Goal: Find specific page/section: Find specific page/section

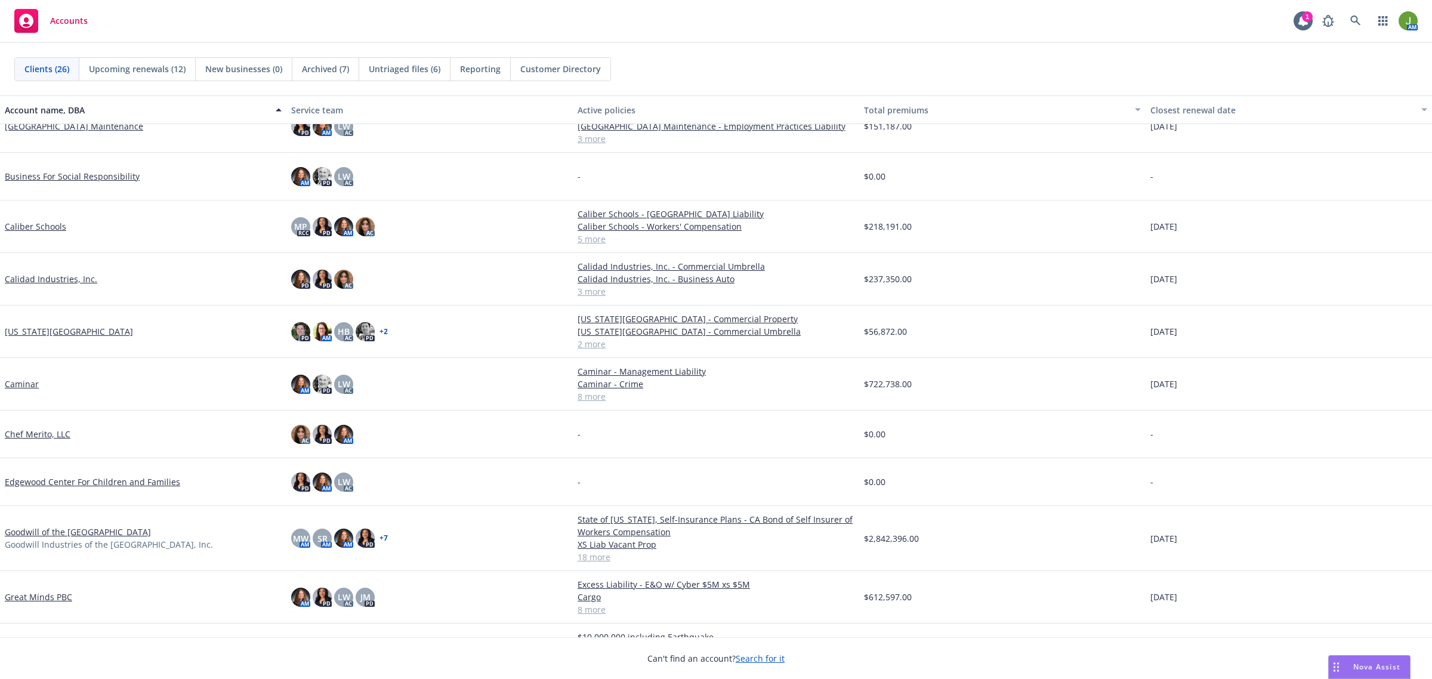
scroll to position [224, 0]
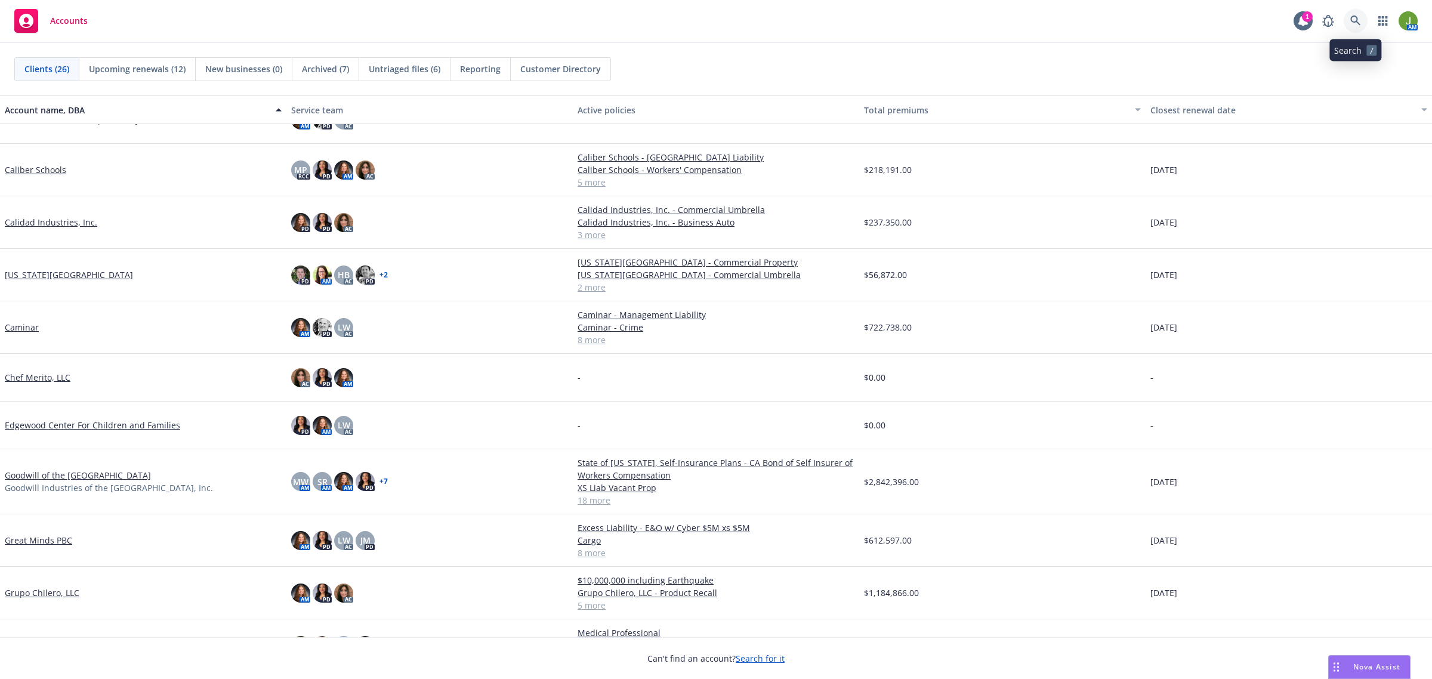
click at [1361, 23] on link at bounding box center [1355, 21] width 24 height 24
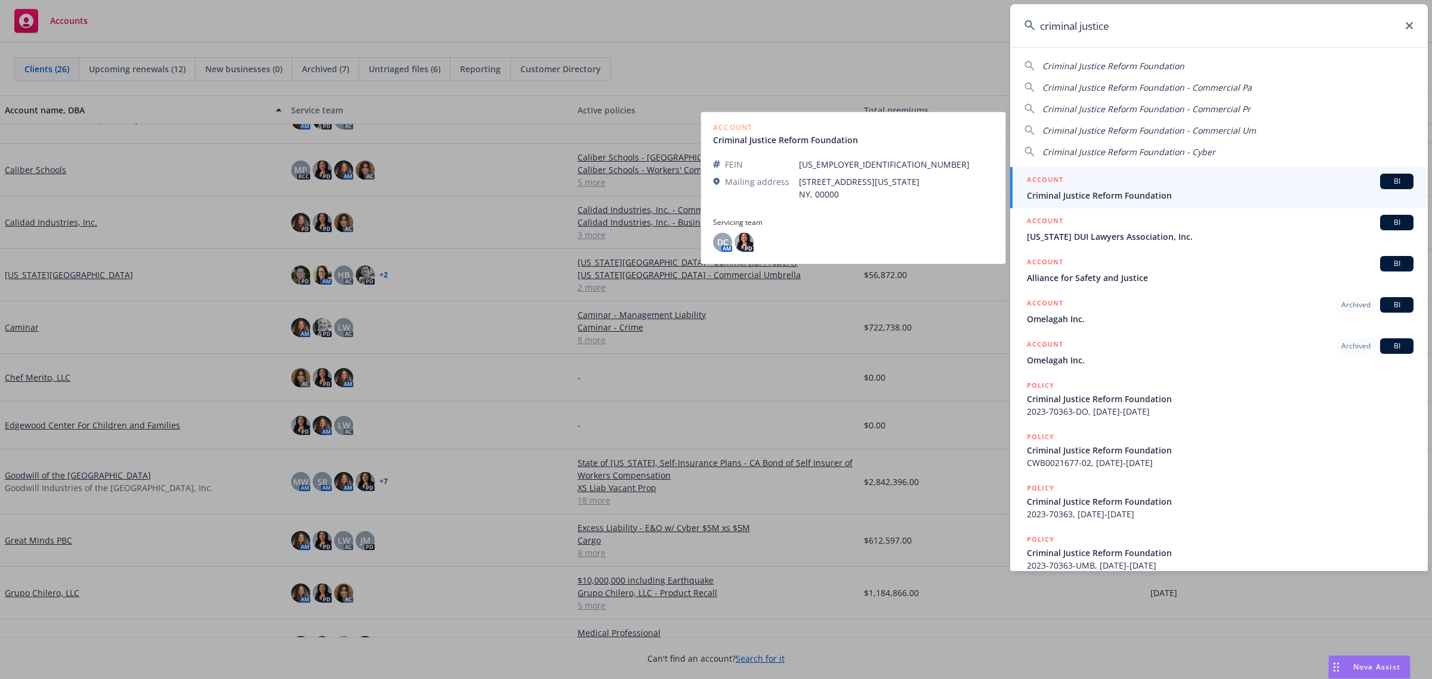
type input "criminal justice"
click at [1096, 194] on span "Criminal Justice Reform Foundation" at bounding box center [1220, 195] width 387 height 13
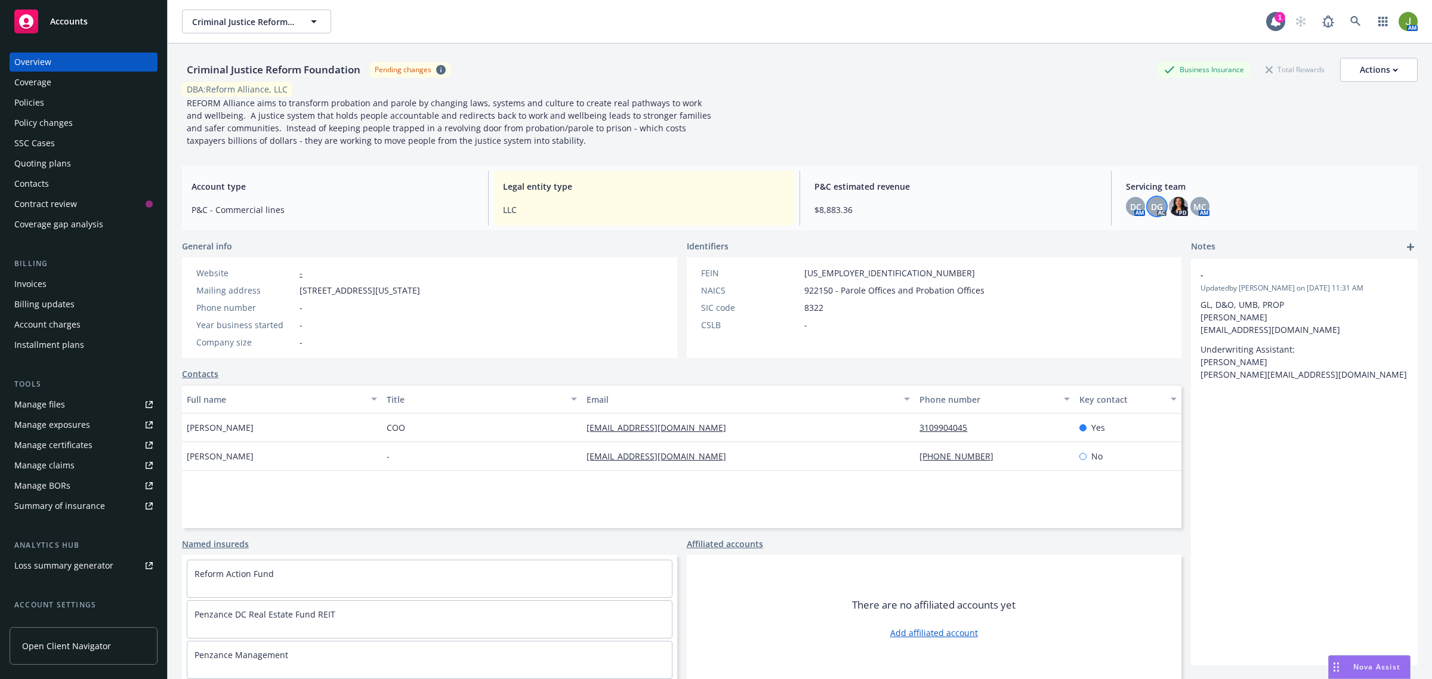
click at [1151, 202] on span "DG" at bounding box center [1157, 206] width 12 height 13
click at [1130, 208] on span "DC" at bounding box center [1135, 206] width 11 height 13
click at [1193, 206] on span "MC" at bounding box center [1199, 206] width 13 height 13
click at [1130, 206] on span "DC" at bounding box center [1135, 206] width 11 height 13
click at [1197, 205] on span "MC" at bounding box center [1199, 206] width 13 height 13
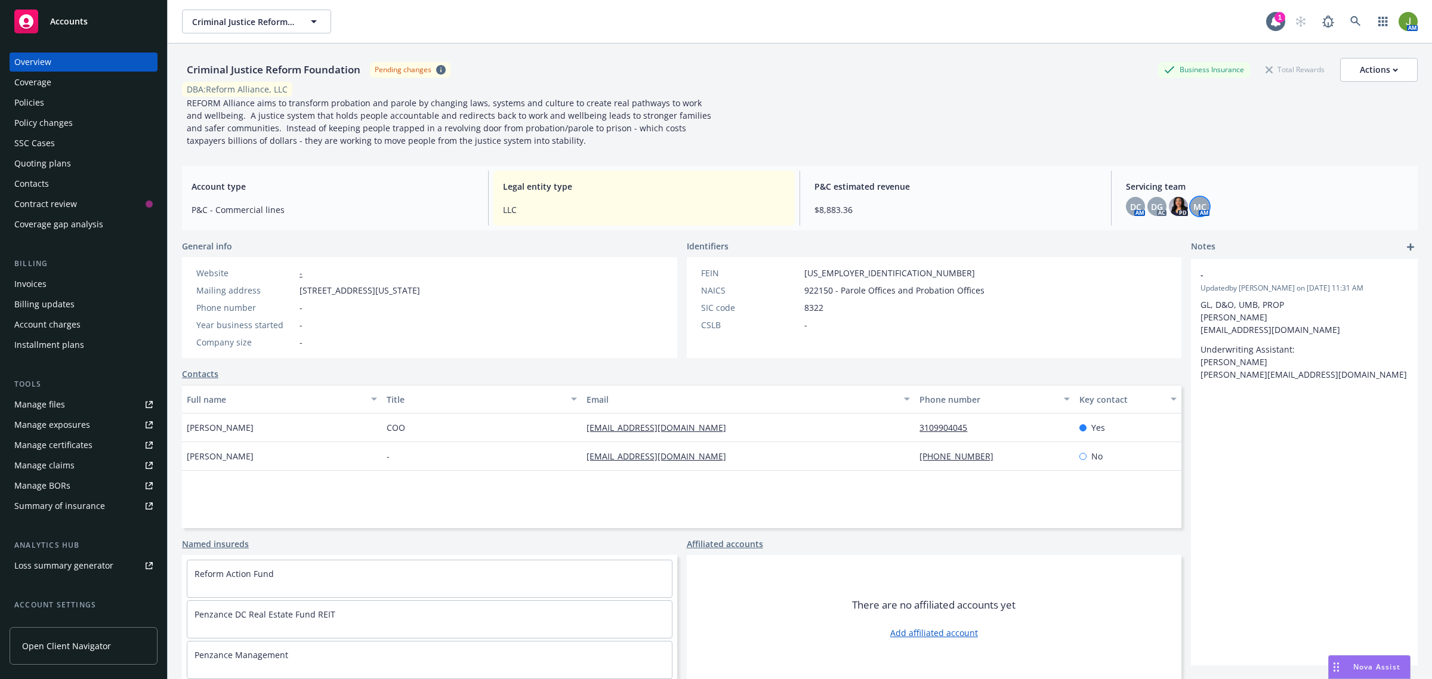
click at [26, 103] on div "Policies" at bounding box center [29, 102] width 30 height 19
